Goal: Book appointment/travel/reservation

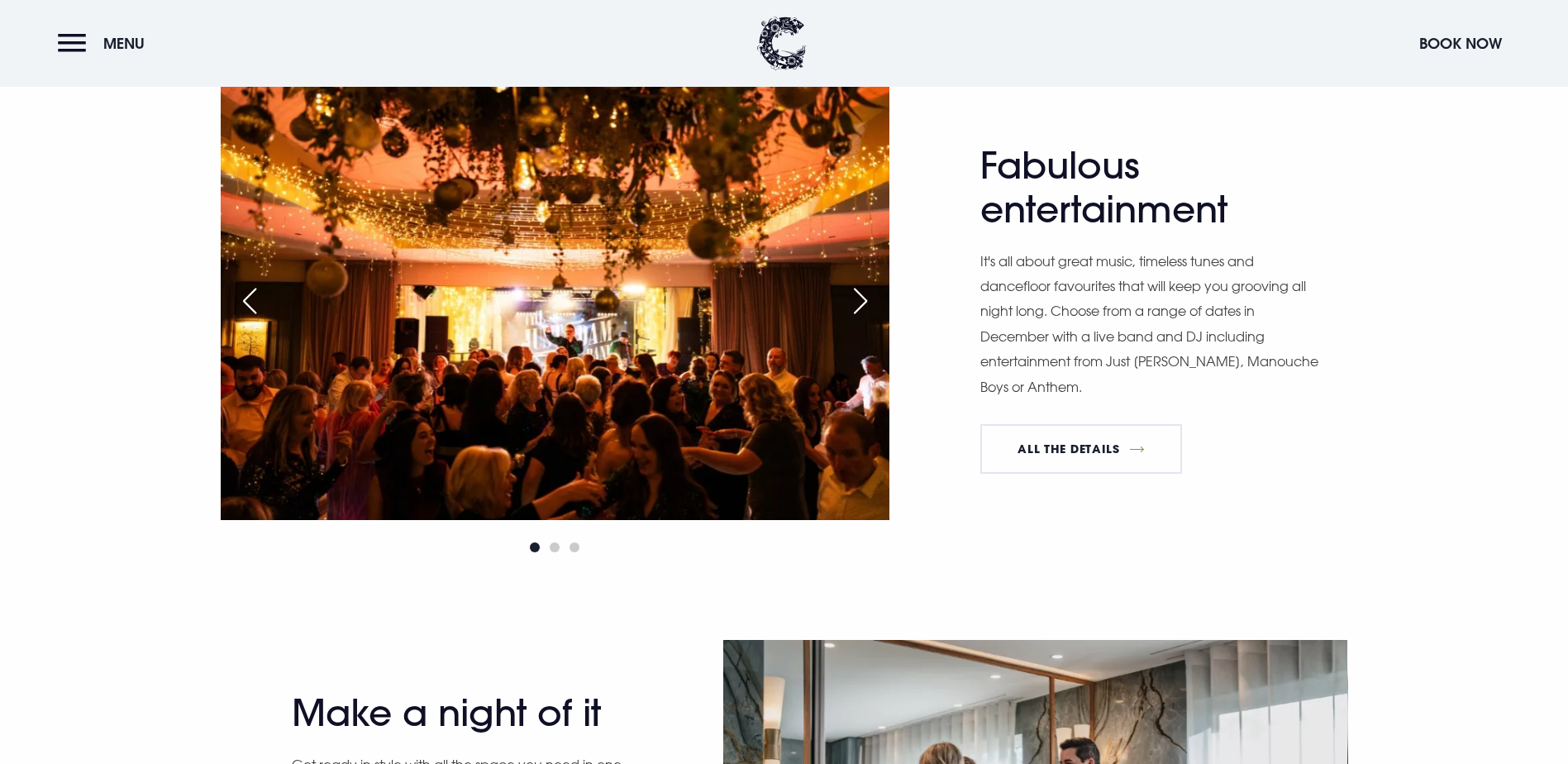
scroll to position [1487, 0]
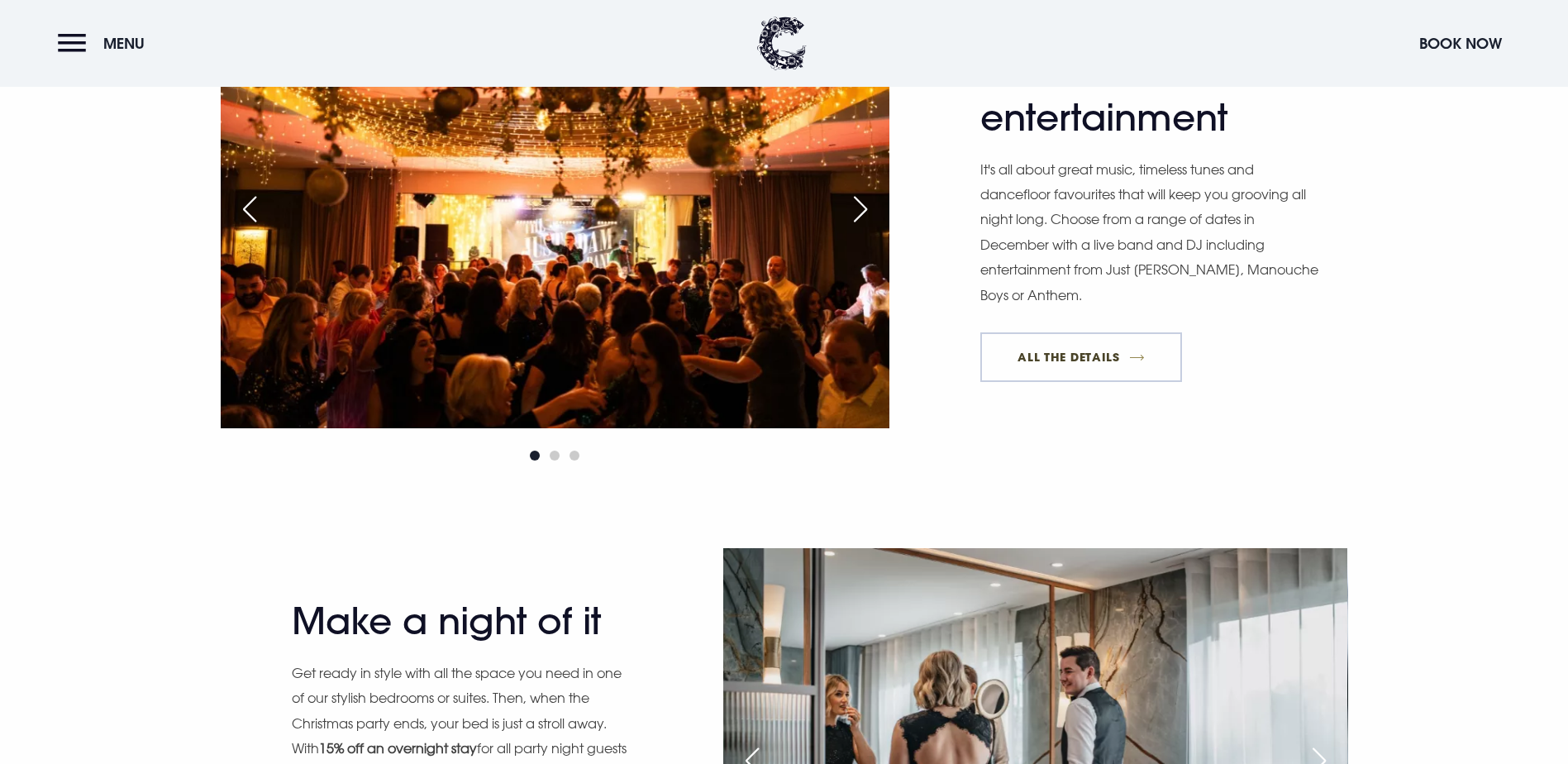
click at [1133, 382] on link "All The Details" at bounding box center [1081, 357] width 202 height 49
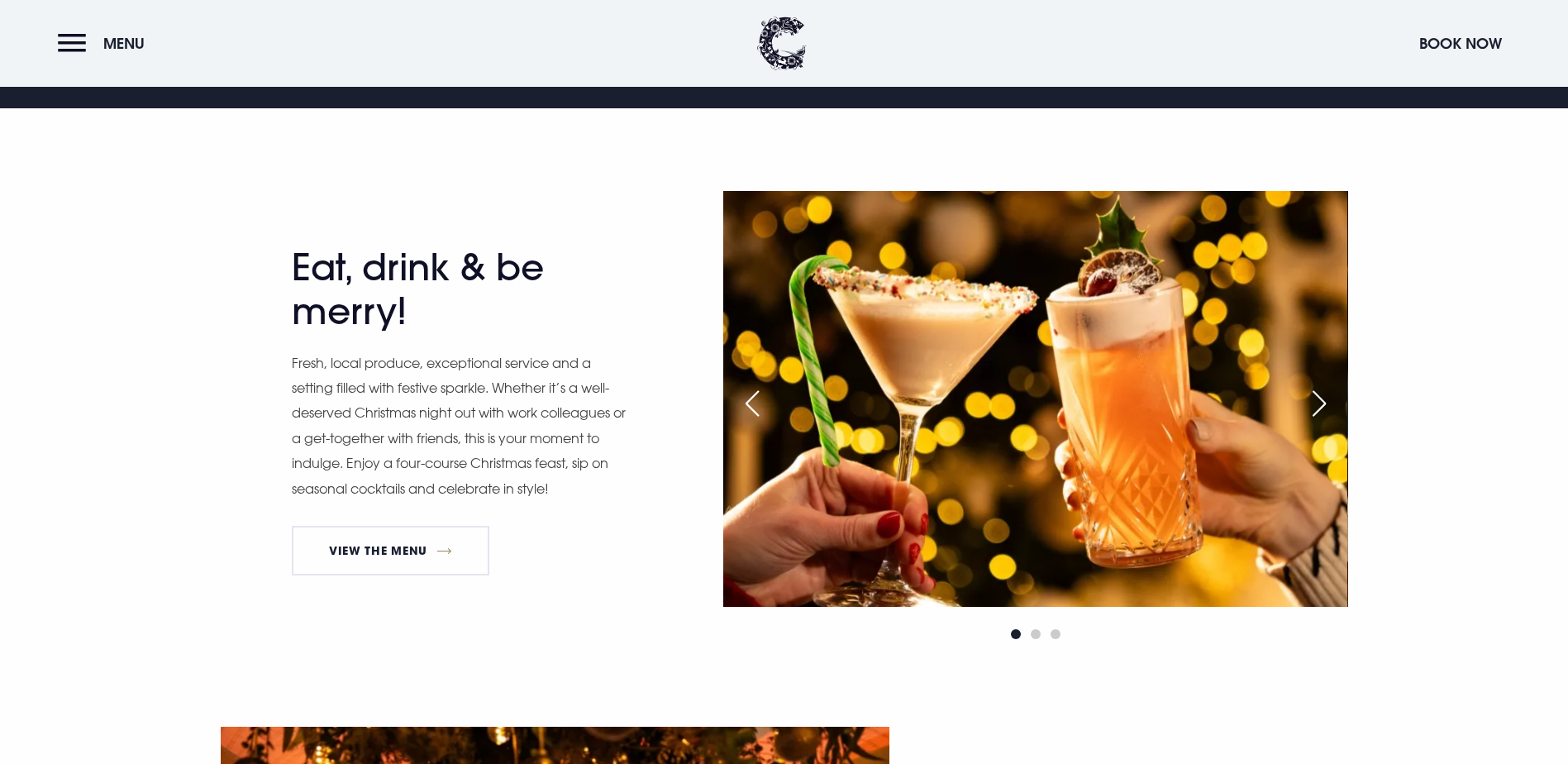
scroll to position [909, 0]
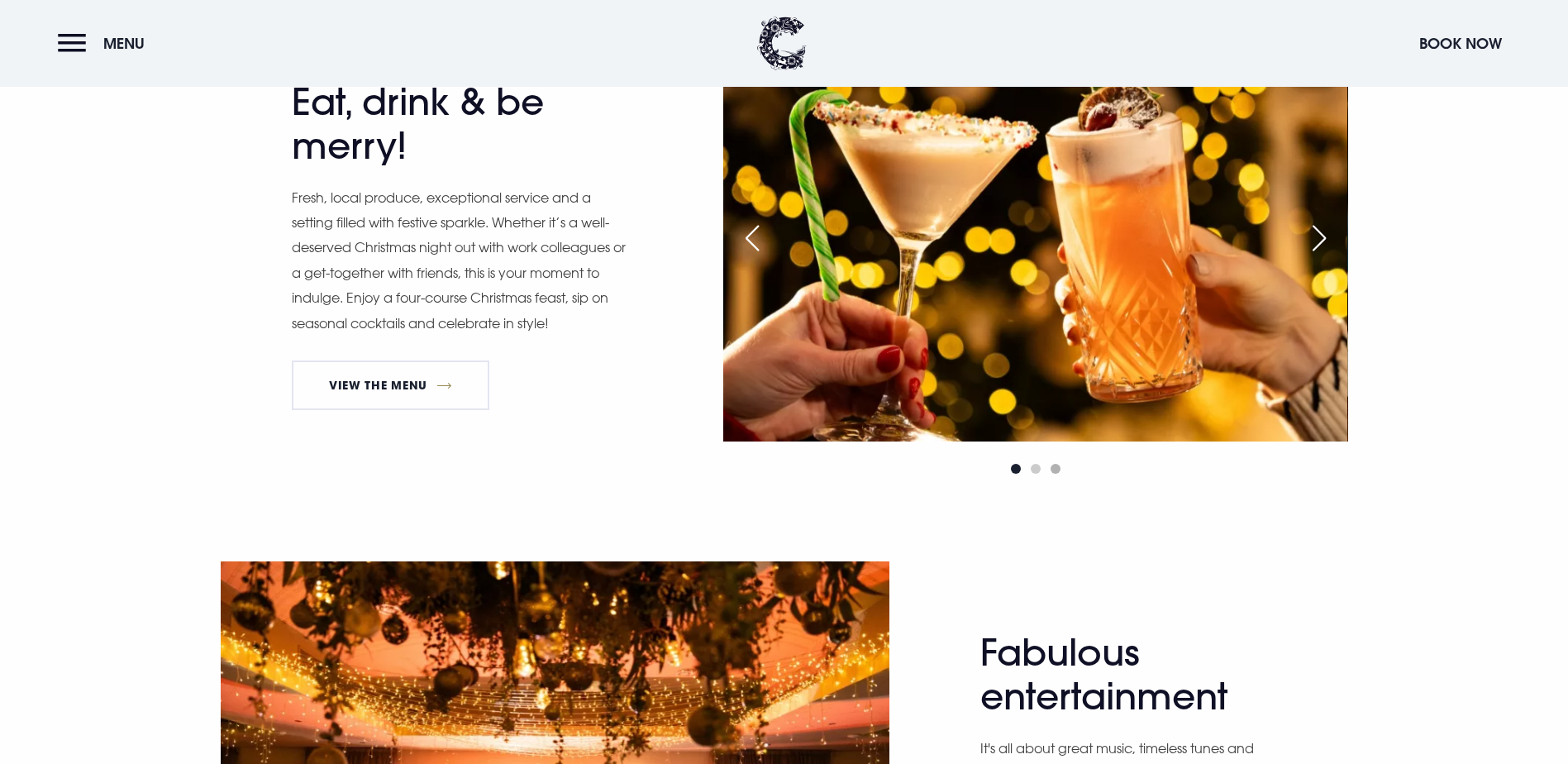
click at [1049, 479] on div at bounding box center [1035, 468] width 624 height 20
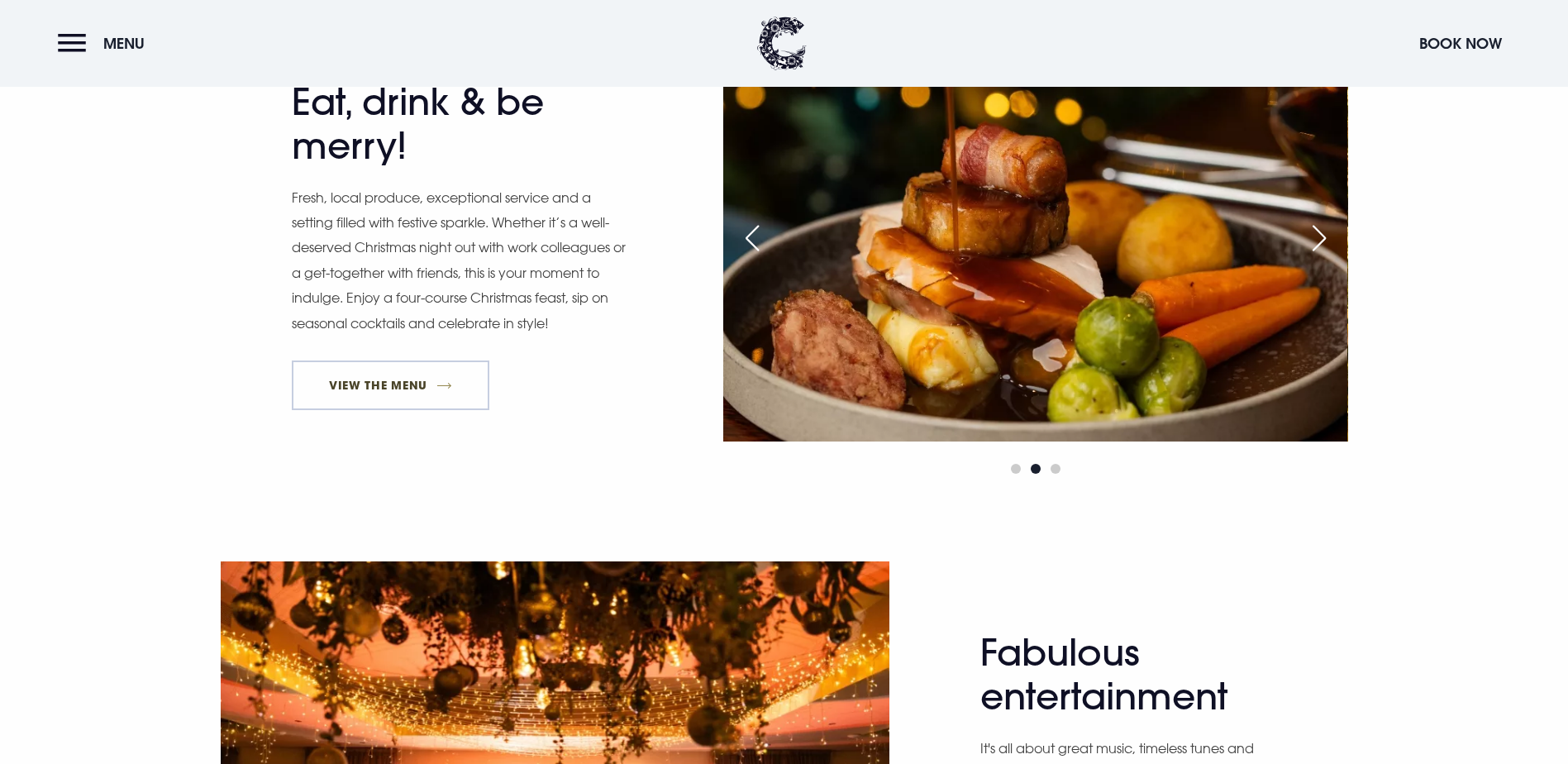
click at [363, 409] on link "View The Menu" at bounding box center [391, 385] width 198 height 49
